Goal: Find specific page/section: Find specific page/section

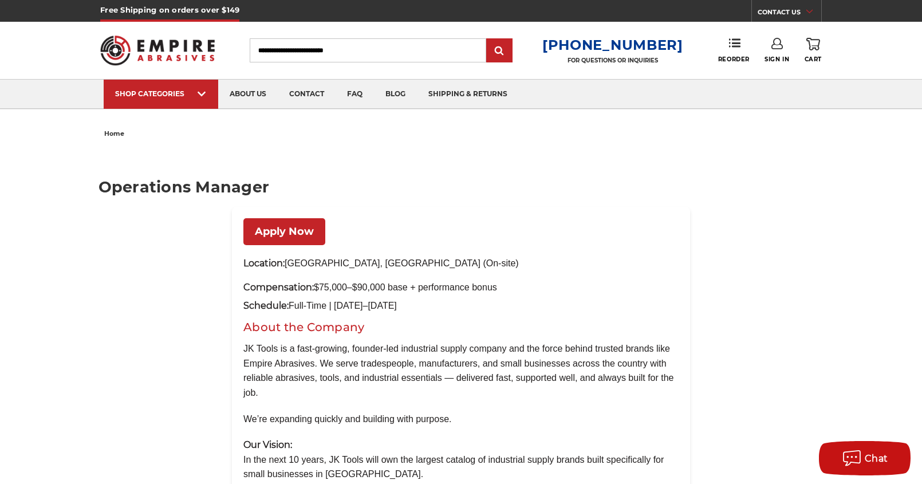
click at [287, 231] on link "Apply Now" at bounding box center [284, 231] width 82 height 27
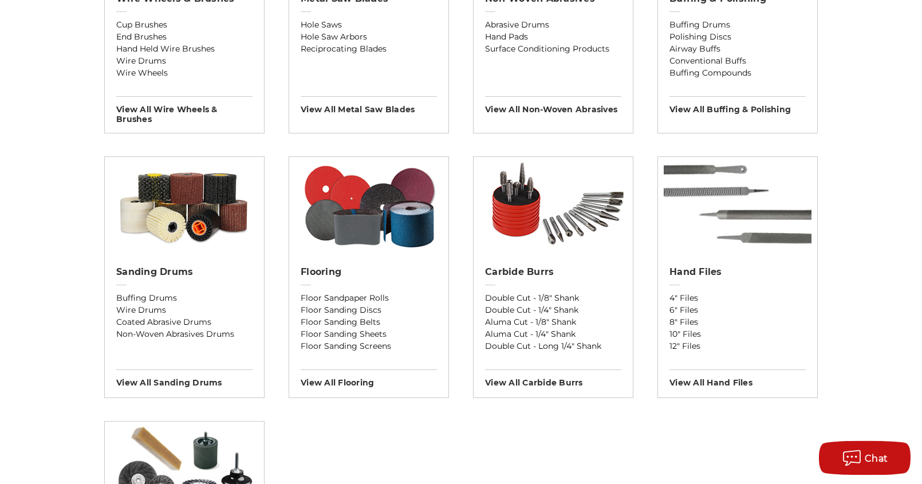
scroll to position [834, 0]
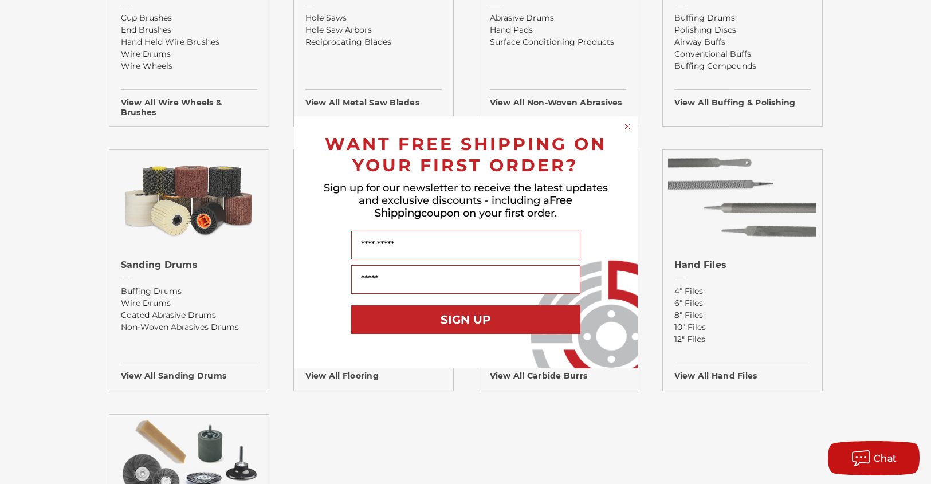
click at [628, 128] on circle "Close dialog" at bounding box center [626, 126] width 11 height 11
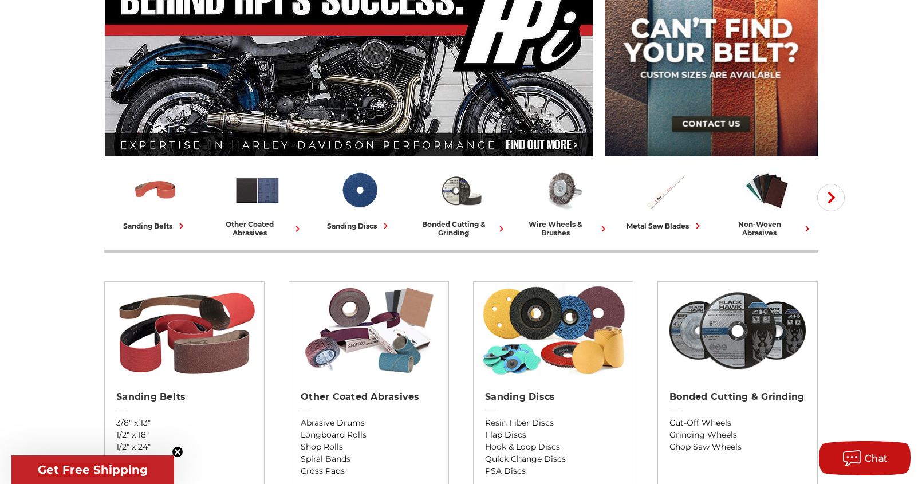
scroll to position [0, 0]
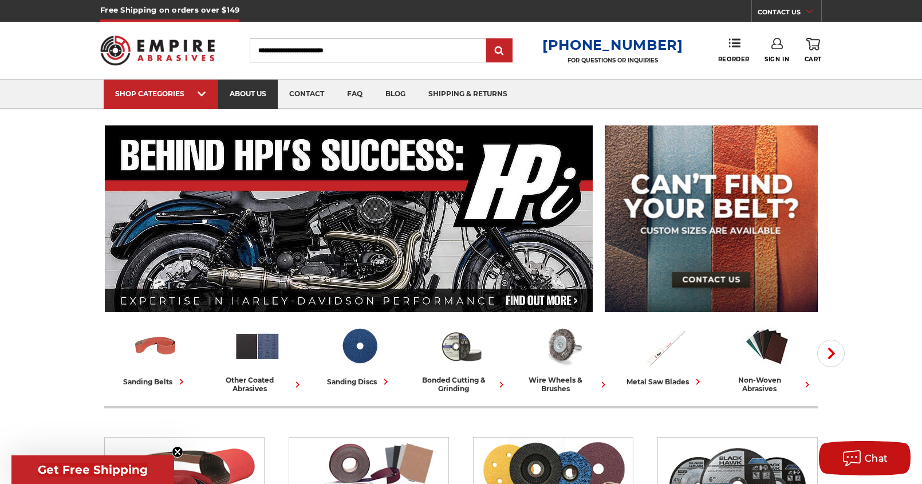
click at [249, 89] on link "about us" at bounding box center [248, 94] width 60 height 29
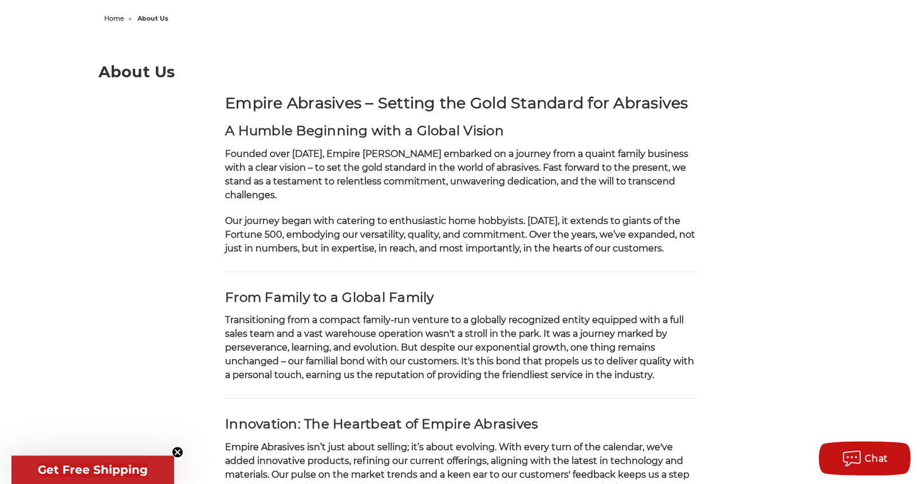
scroll to position [128, 0]
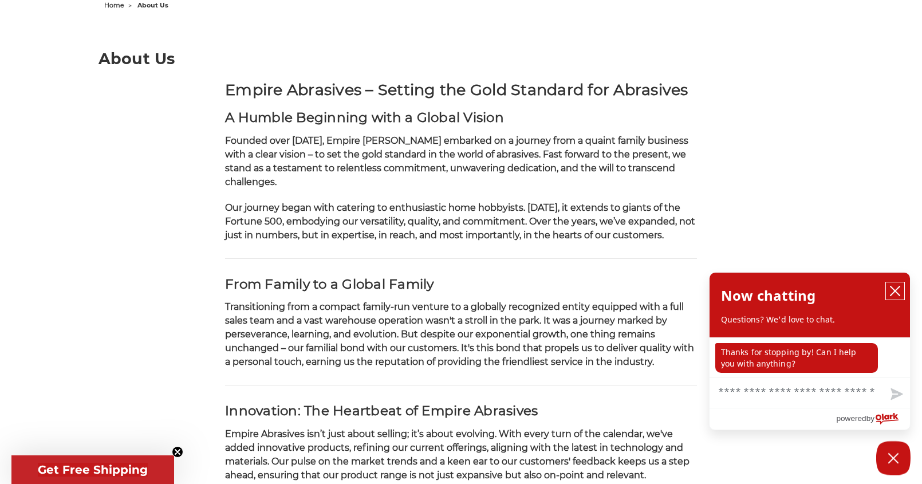
click at [895, 294] on icon "close chatbox" at bounding box center [894, 290] width 11 height 11
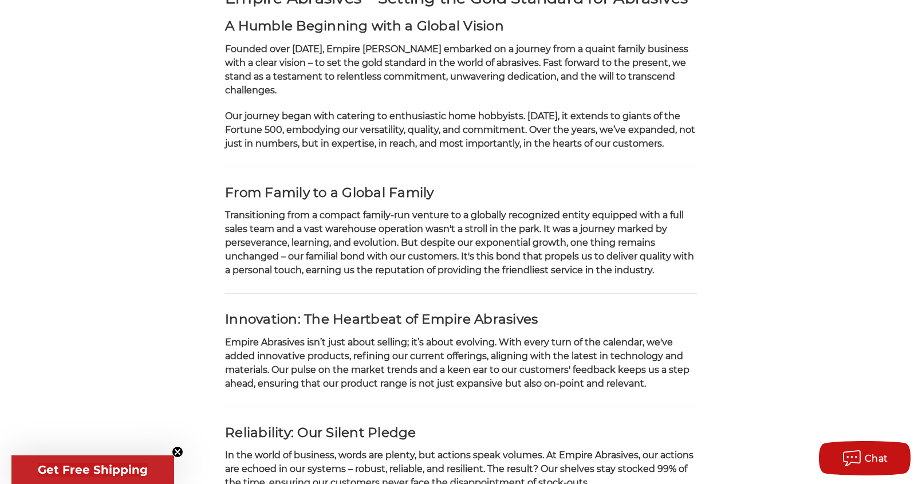
scroll to position [0, 0]
